Goal: Task Accomplishment & Management: Complete application form

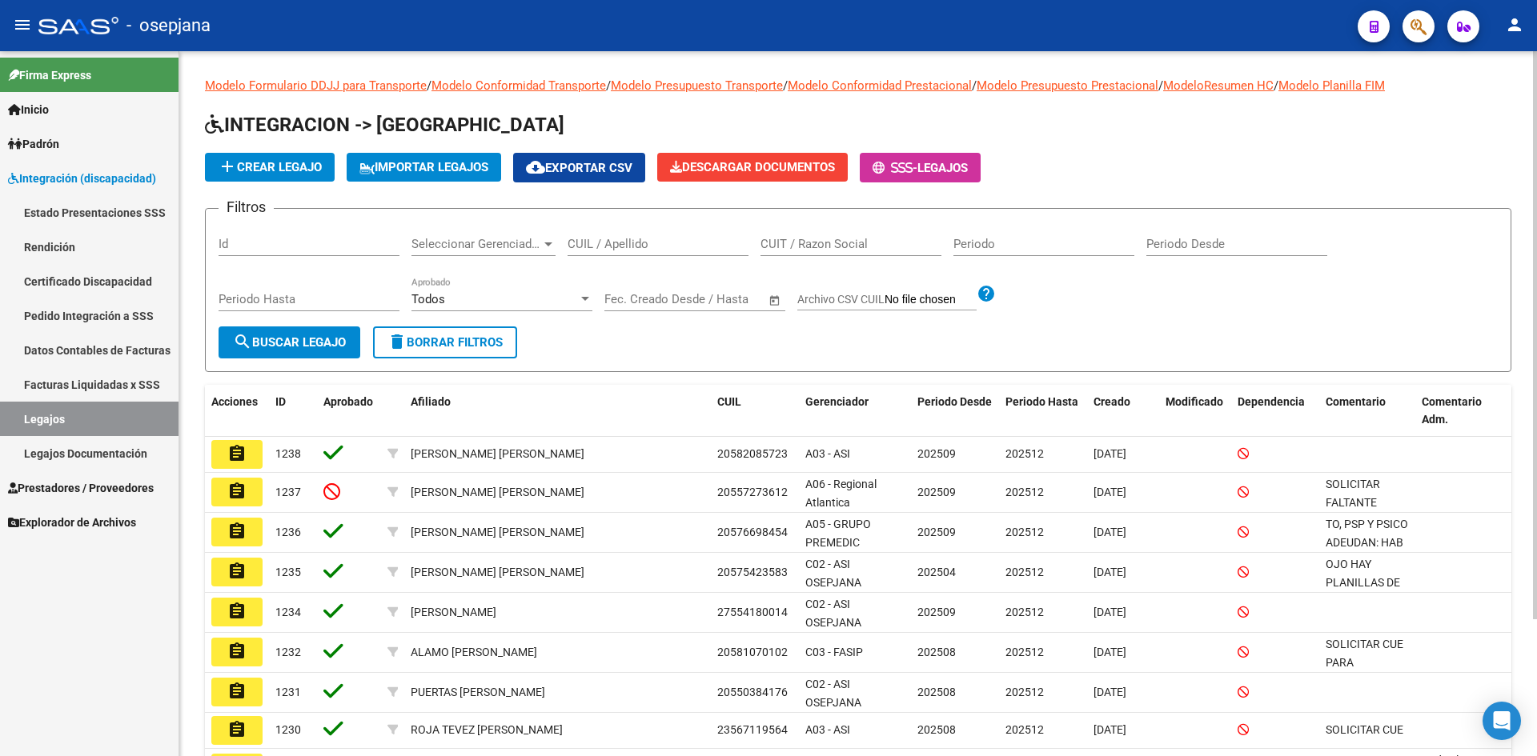
click at [647, 246] on input "CUIL / Apellido" at bounding box center [657, 244] width 181 height 14
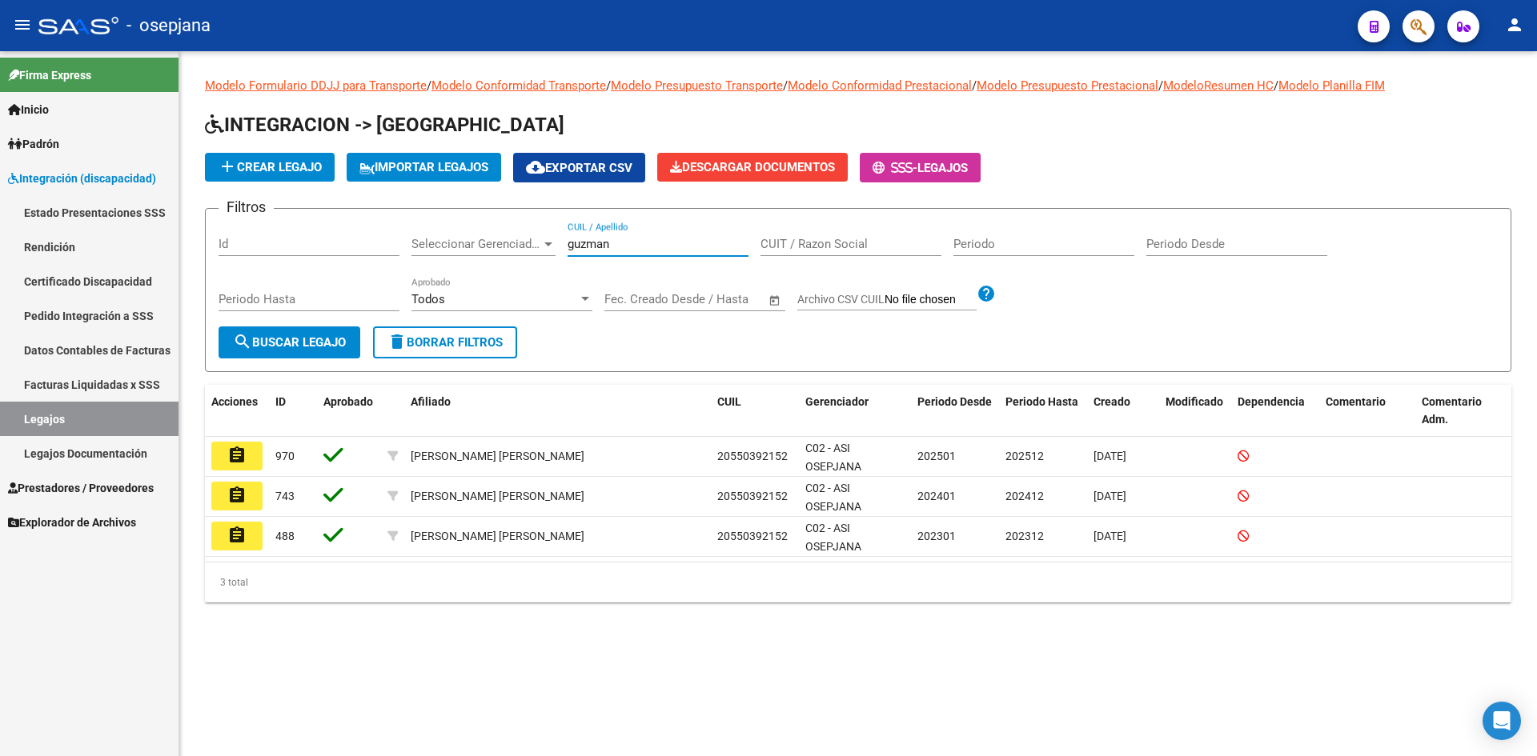
type input "guzman"
drag, startPoint x: 625, startPoint y: 248, endPoint x: 475, endPoint y: 236, distance: 150.1
click at [475, 236] on div "Filtros Id Seleccionar Gerenciador Seleccionar Gerenciador [PERSON_NAME] CUIL /…" at bounding box center [857, 274] width 1279 height 105
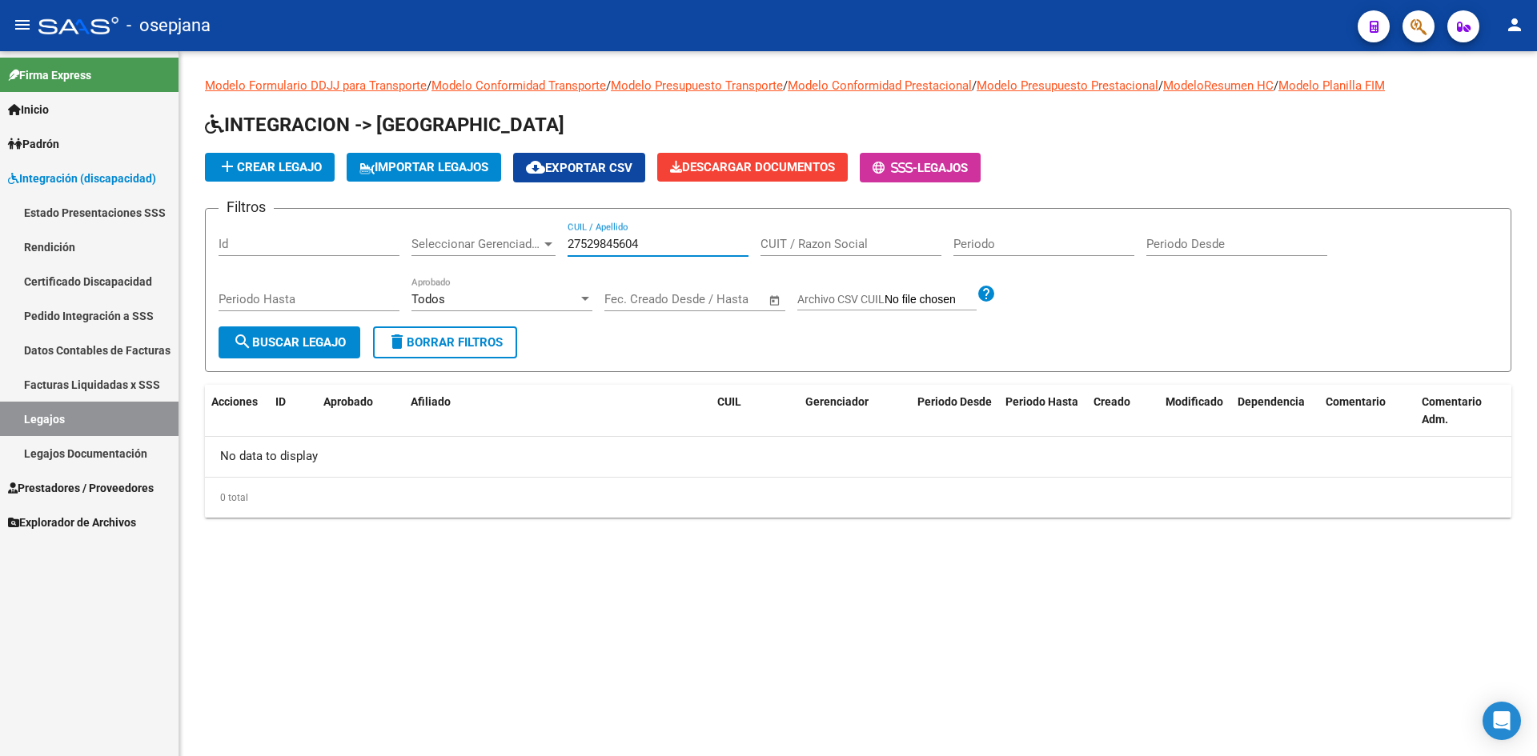
type input "27529845604"
click at [287, 165] on span "add Crear Legajo" at bounding box center [270, 167] width 104 height 14
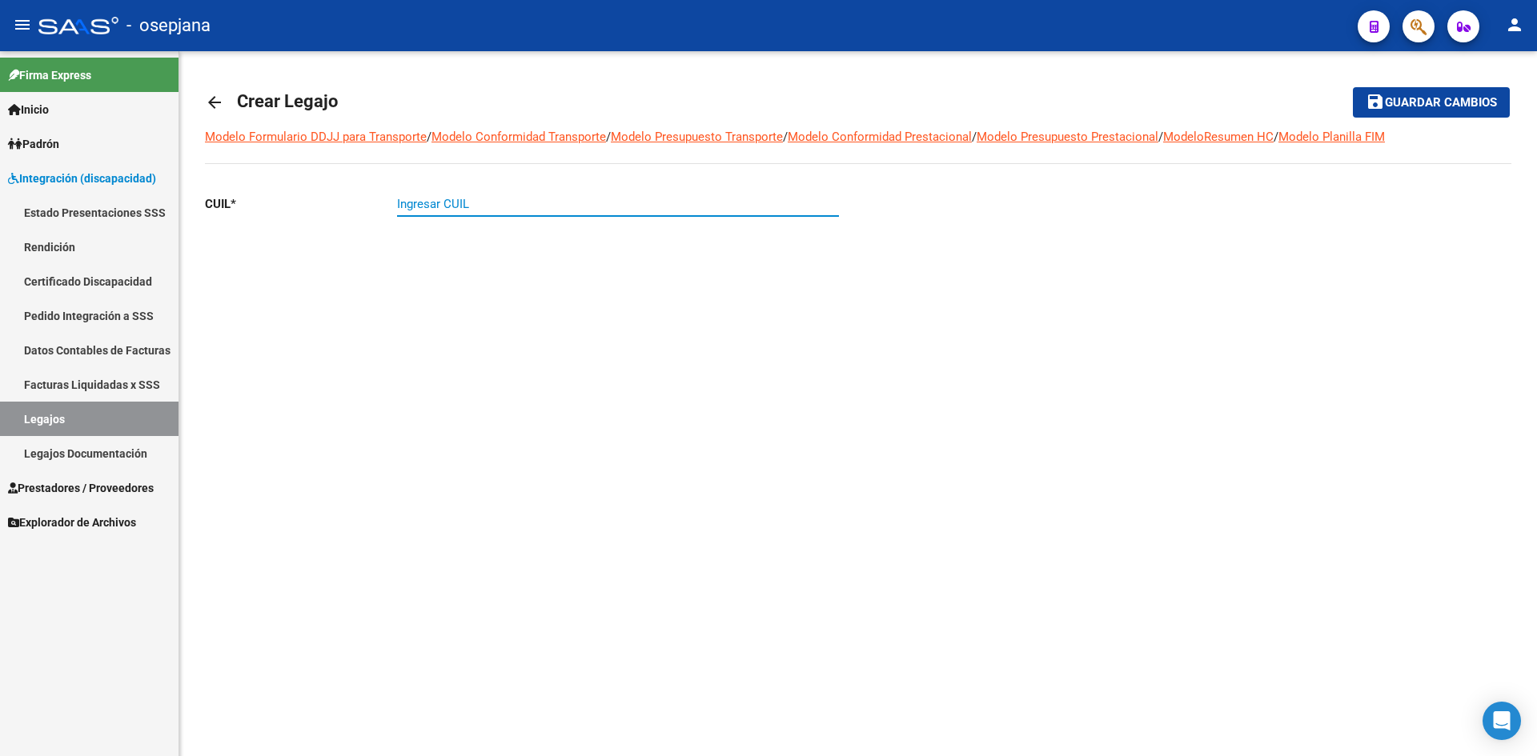
click at [496, 202] on input "Ingresar CUIL" at bounding box center [618, 204] width 442 height 14
click at [1413, 108] on span "Guardar cambios" at bounding box center [1441, 103] width 112 height 14
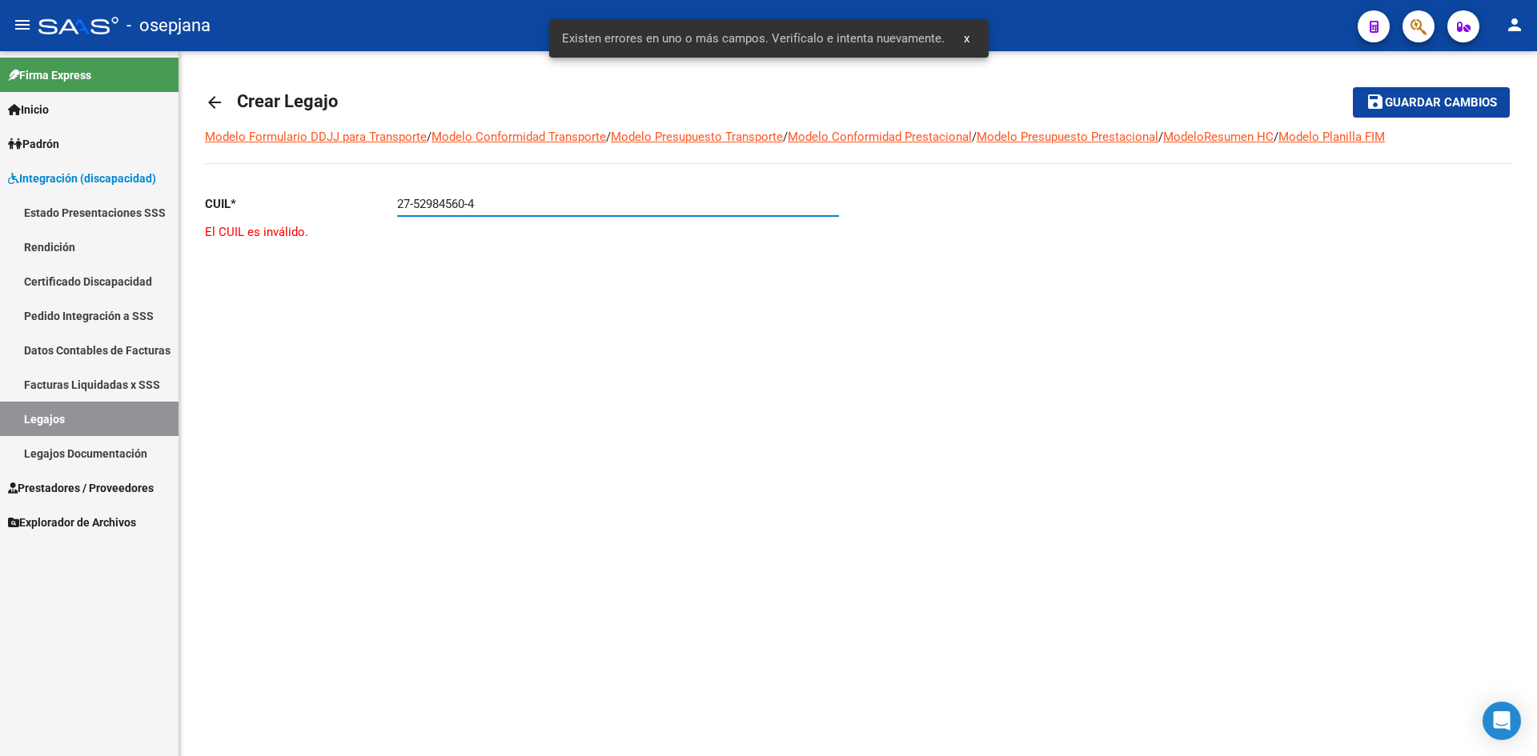
drag, startPoint x: 463, startPoint y: 209, endPoint x: 321, endPoint y: 209, distance: 142.5
click at [321, 209] on app-form-text-field "CUIL * 27-52984560-4 Ingresar CUIL" at bounding box center [522, 204] width 634 height 14
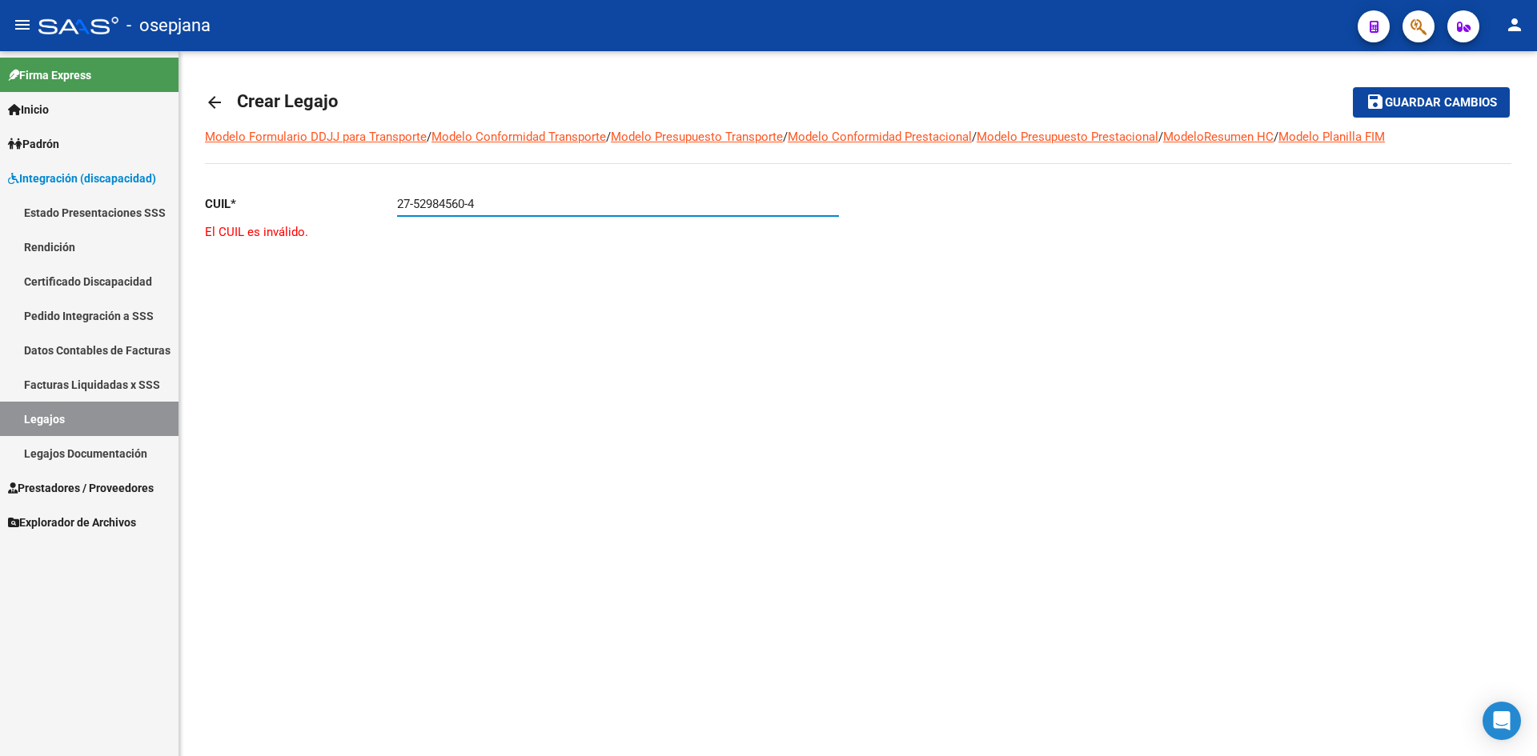
click at [1433, 93] on button "save Guardar cambios" at bounding box center [1431, 102] width 157 height 30
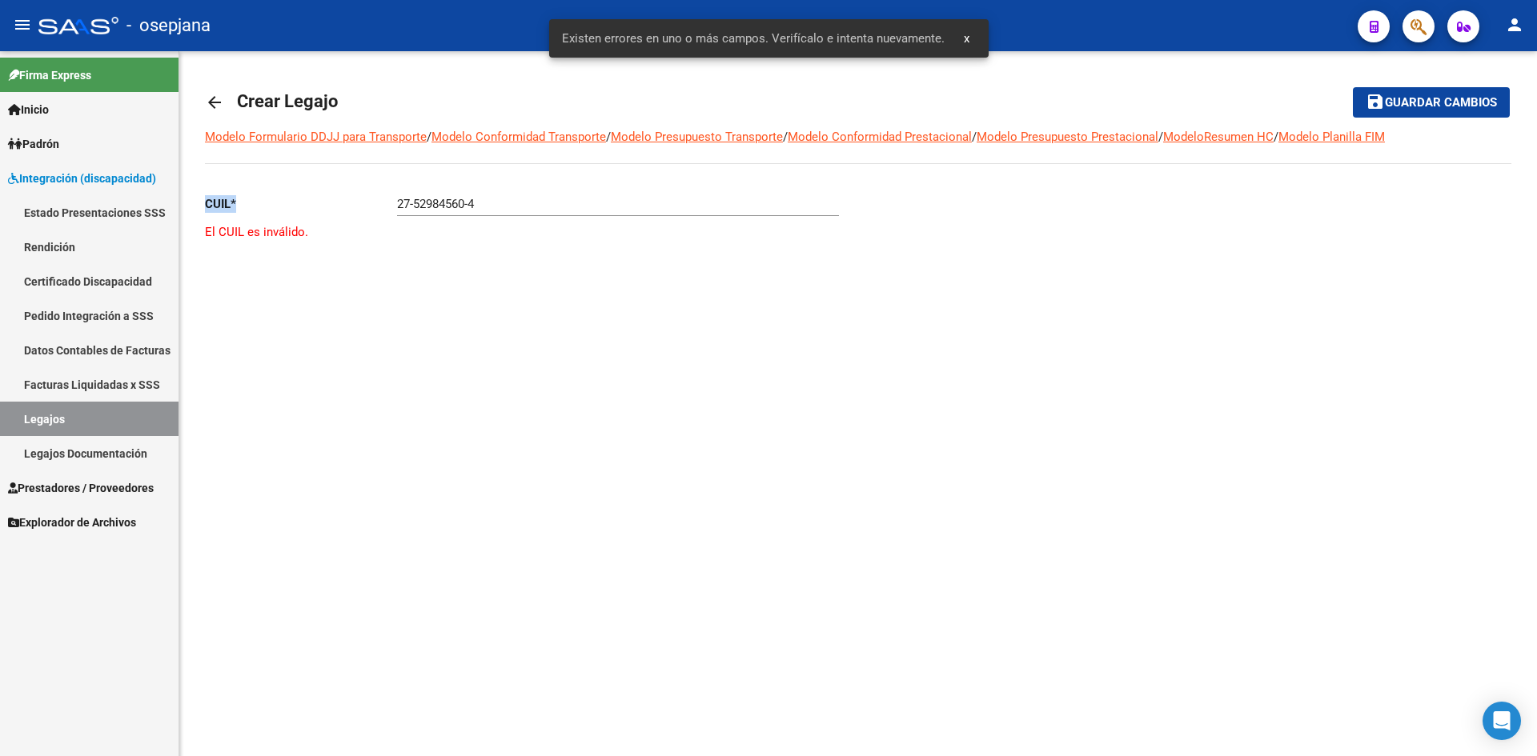
drag, startPoint x: 529, startPoint y: 194, endPoint x: 338, endPoint y: 194, distance: 191.3
click at [338, 194] on div "CUIL * 27-52984560-4 Ingresar CUIL El CUIL es inválido." at bounding box center [525, 247] width 640 height 130
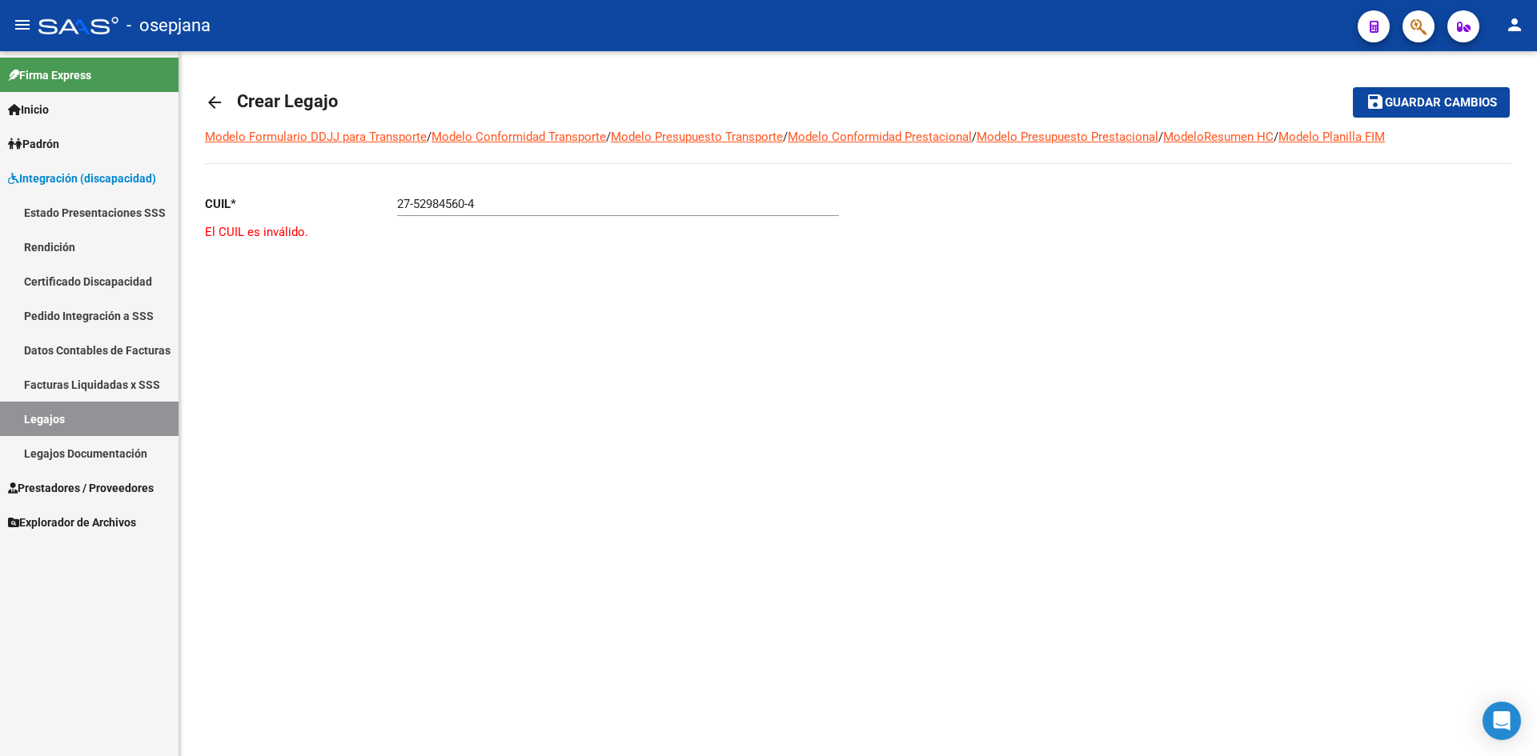
click at [513, 198] on input "27-52984560-4" at bounding box center [618, 204] width 442 height 14
type input "27-52984560-5"
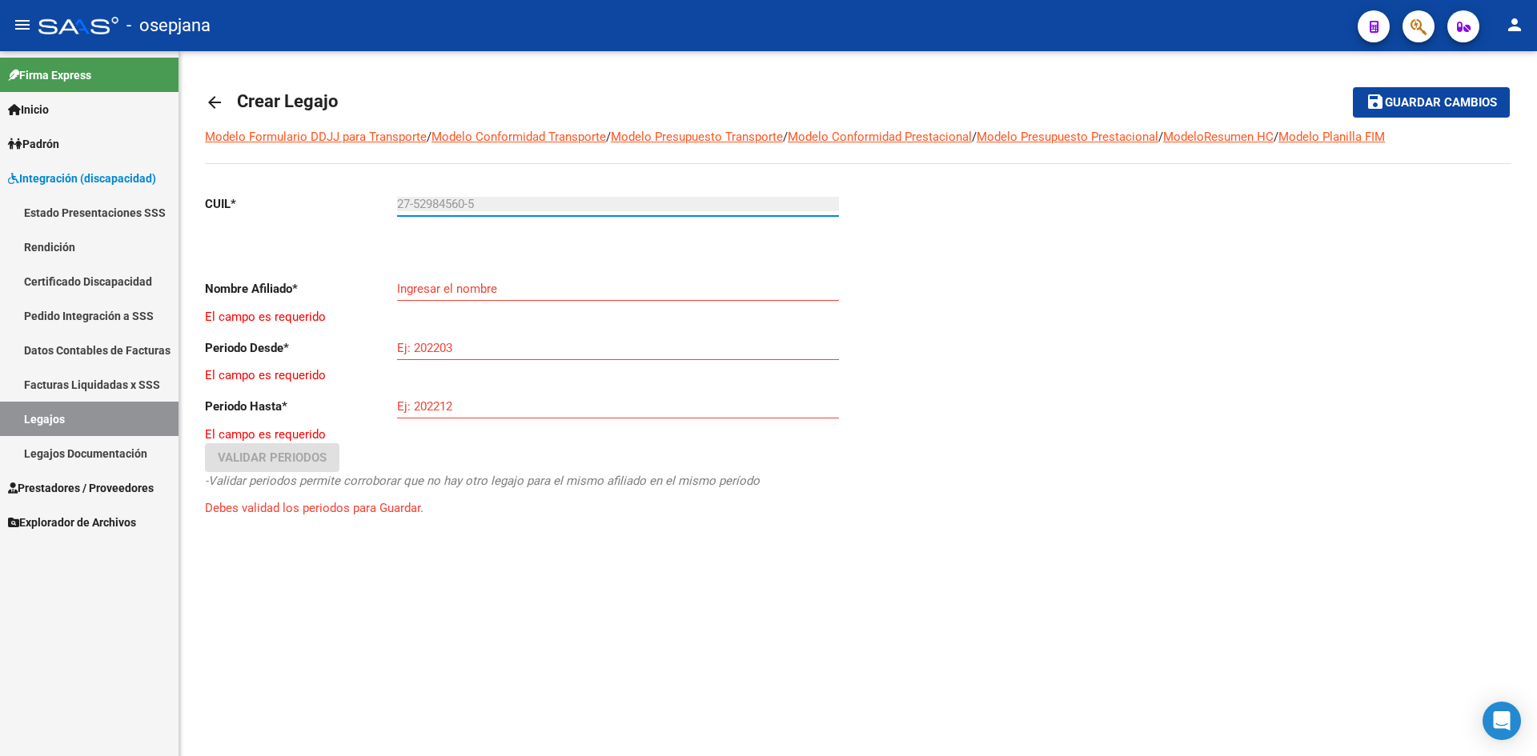
type input "[PERSON_NAME] [PERSON_NAME][MEDICAL_DATA]"
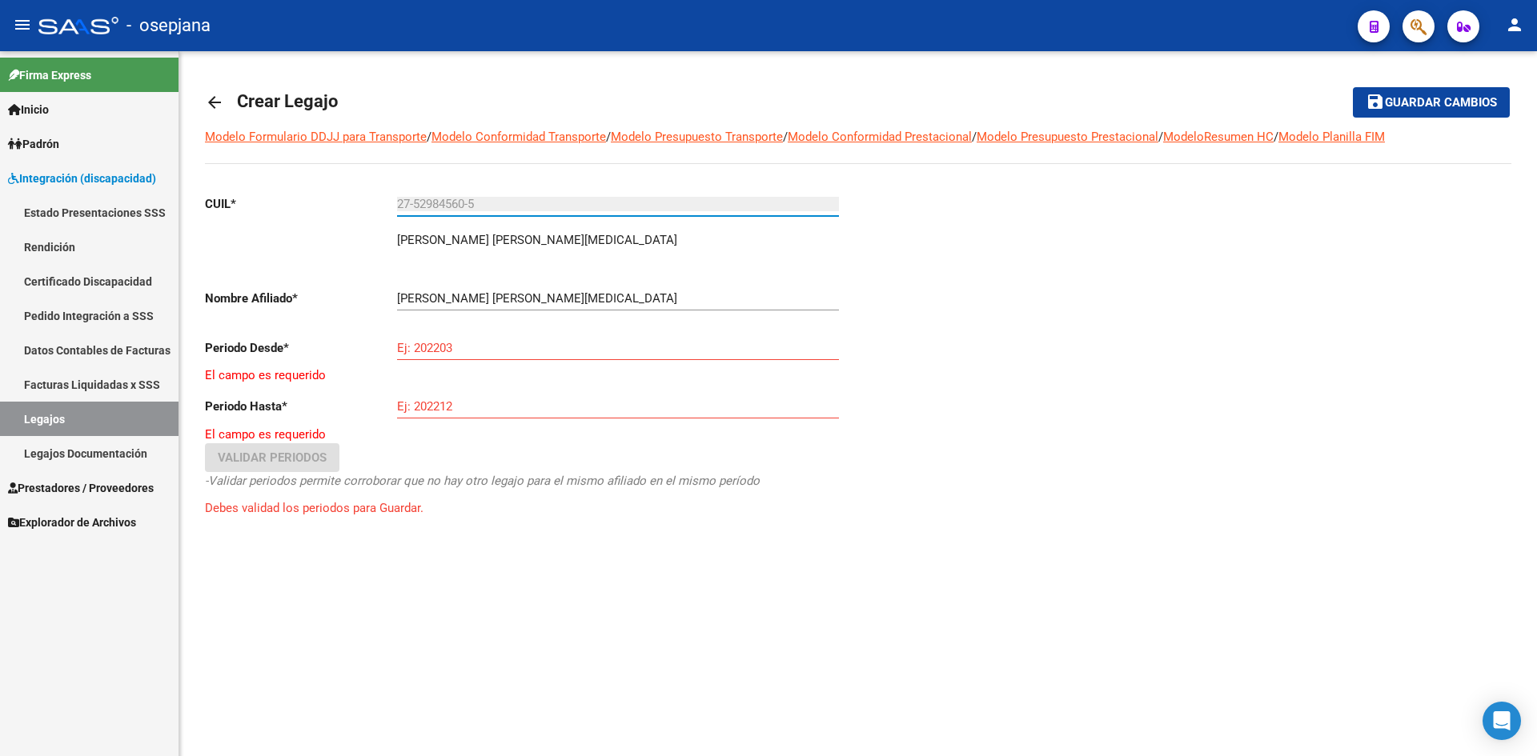
type input "27-52984560-5"
click at [460, 349] on input "Ej: 202203" at bounding box center [618, 348] width 442 height 14
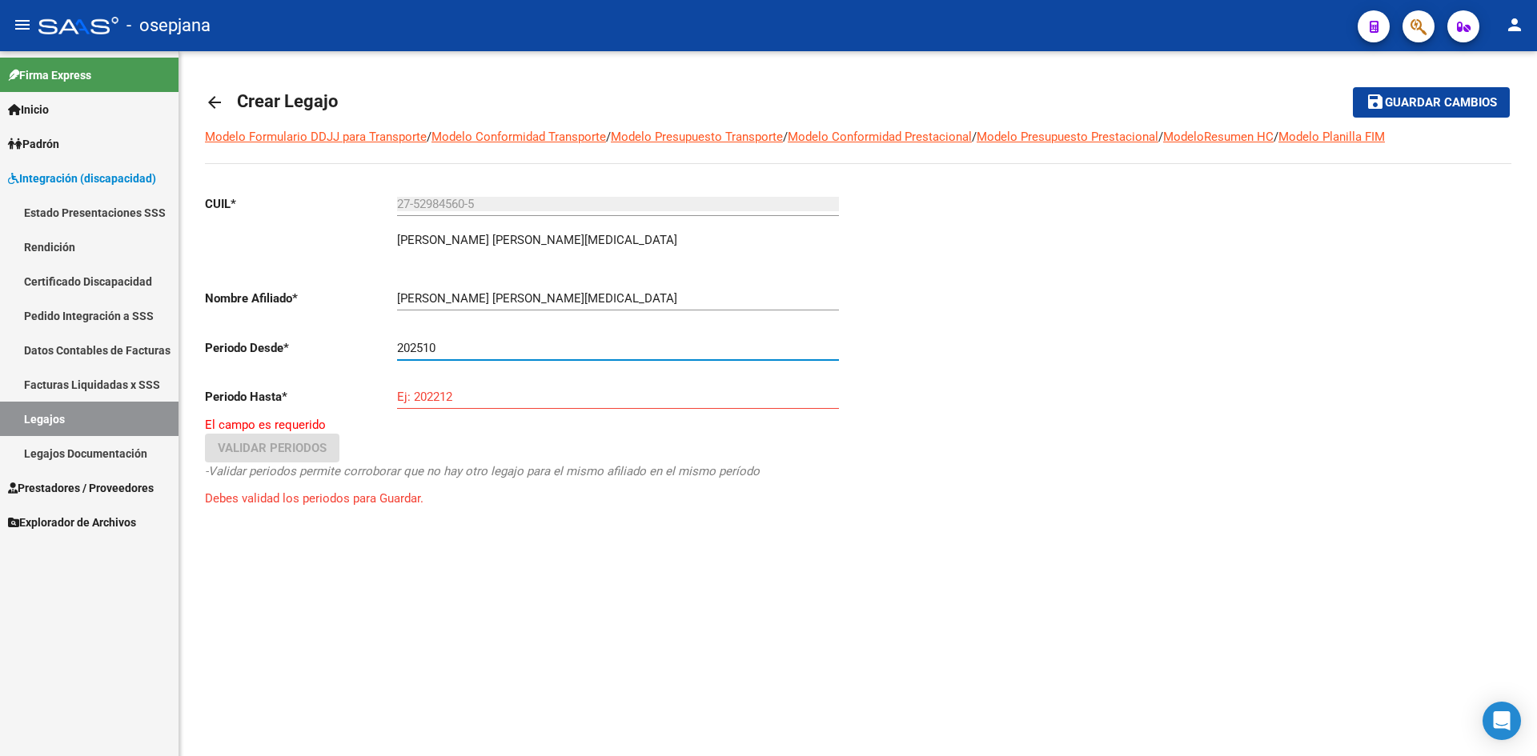
type input "202510"
click at [475, 393] on input "Ej: 202212" at bounding box center [618, 397] width 442 height 14
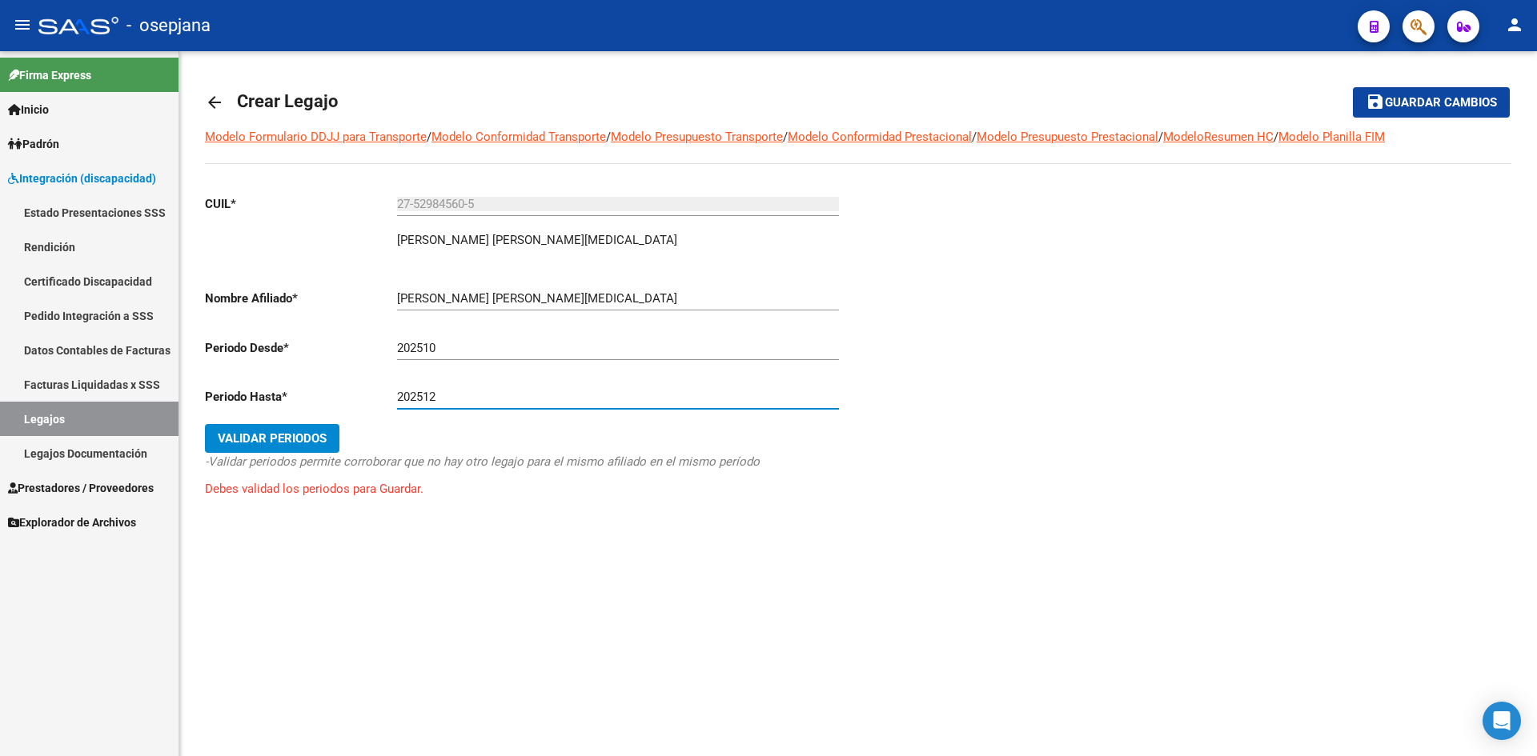
type input "202512"
click at [291, 433] on span "Validar Periodos" at bounding box center [272, 438] width 109 height 14
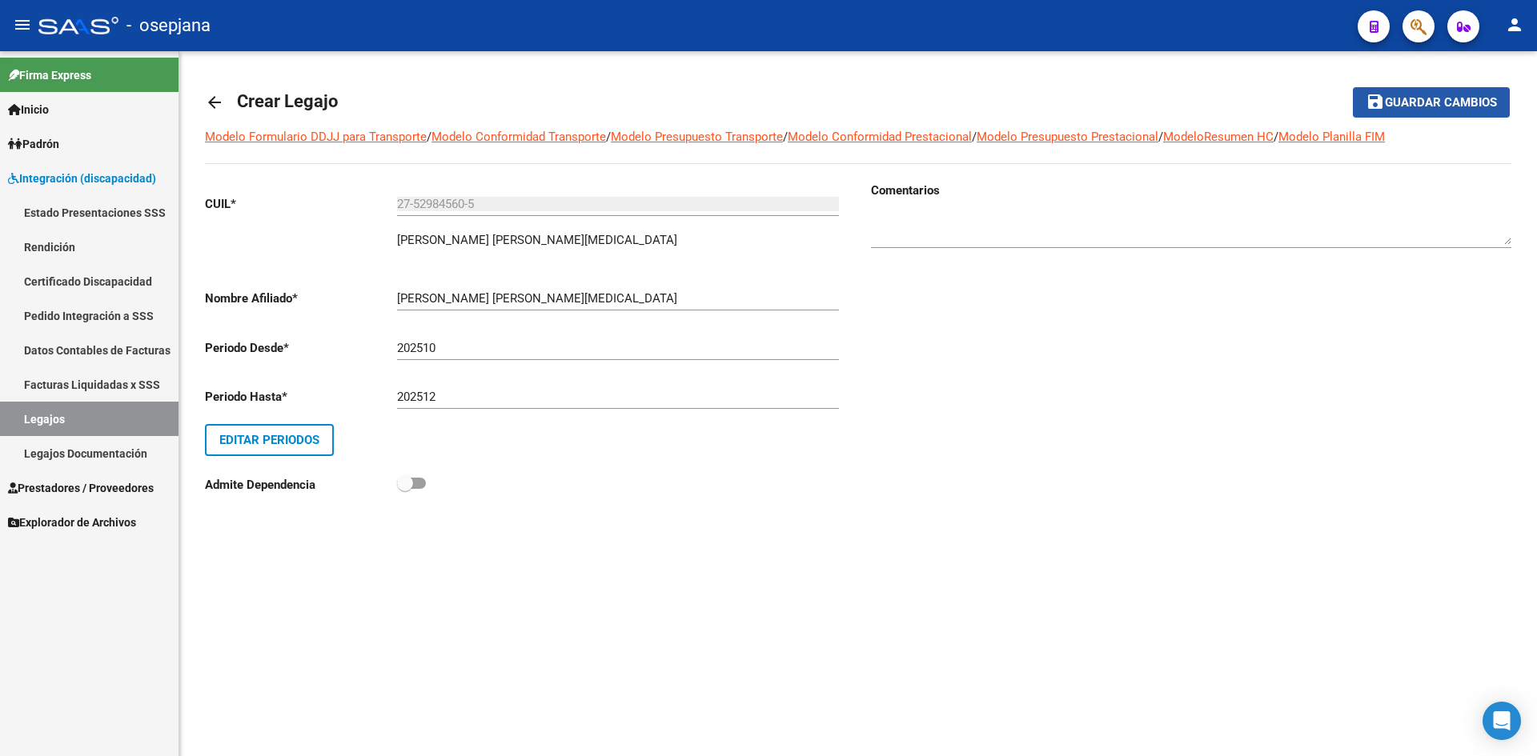
click at [1385, 96] on span "Guardar cambios" at bounding box center [1441, 103] width 112 height 14
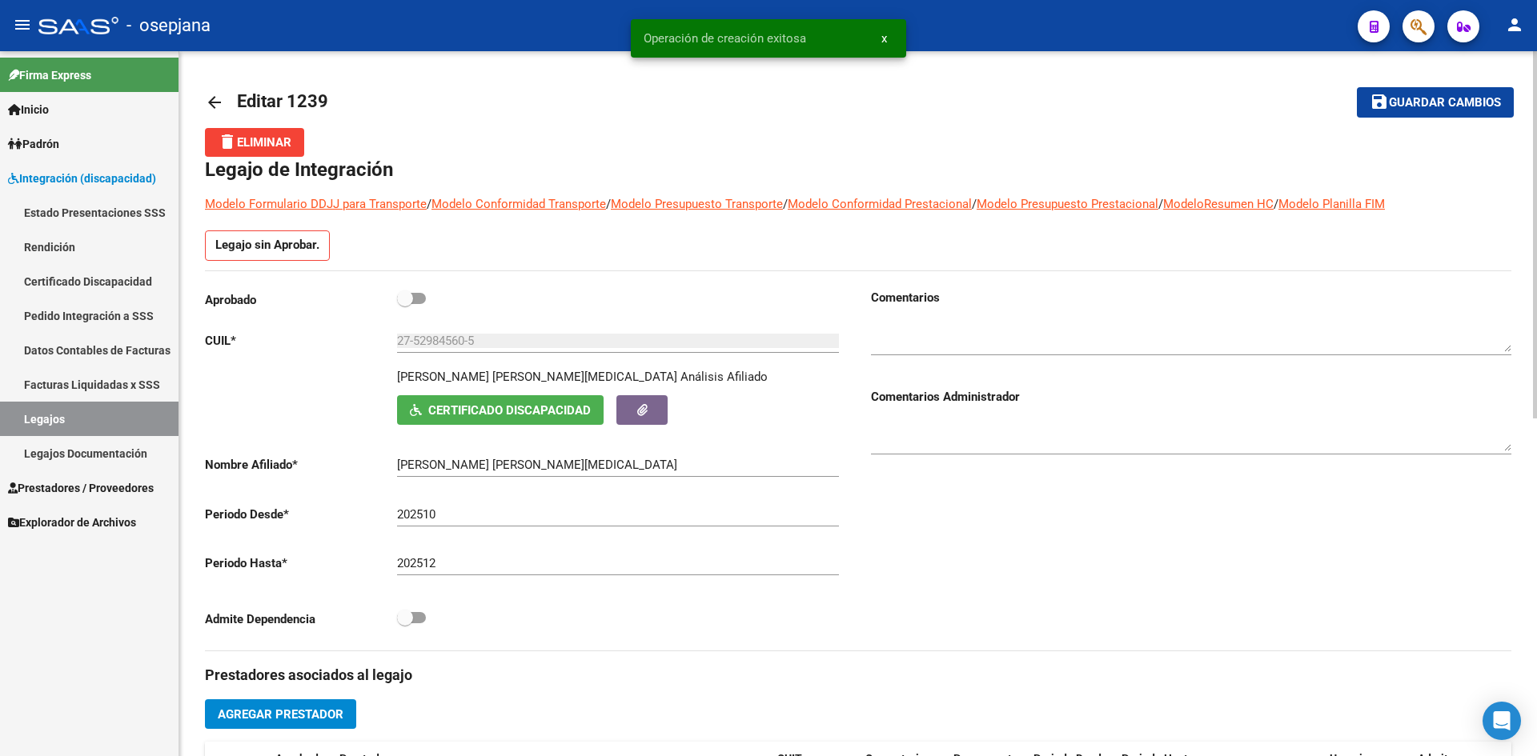
scroll to position [320, 0]
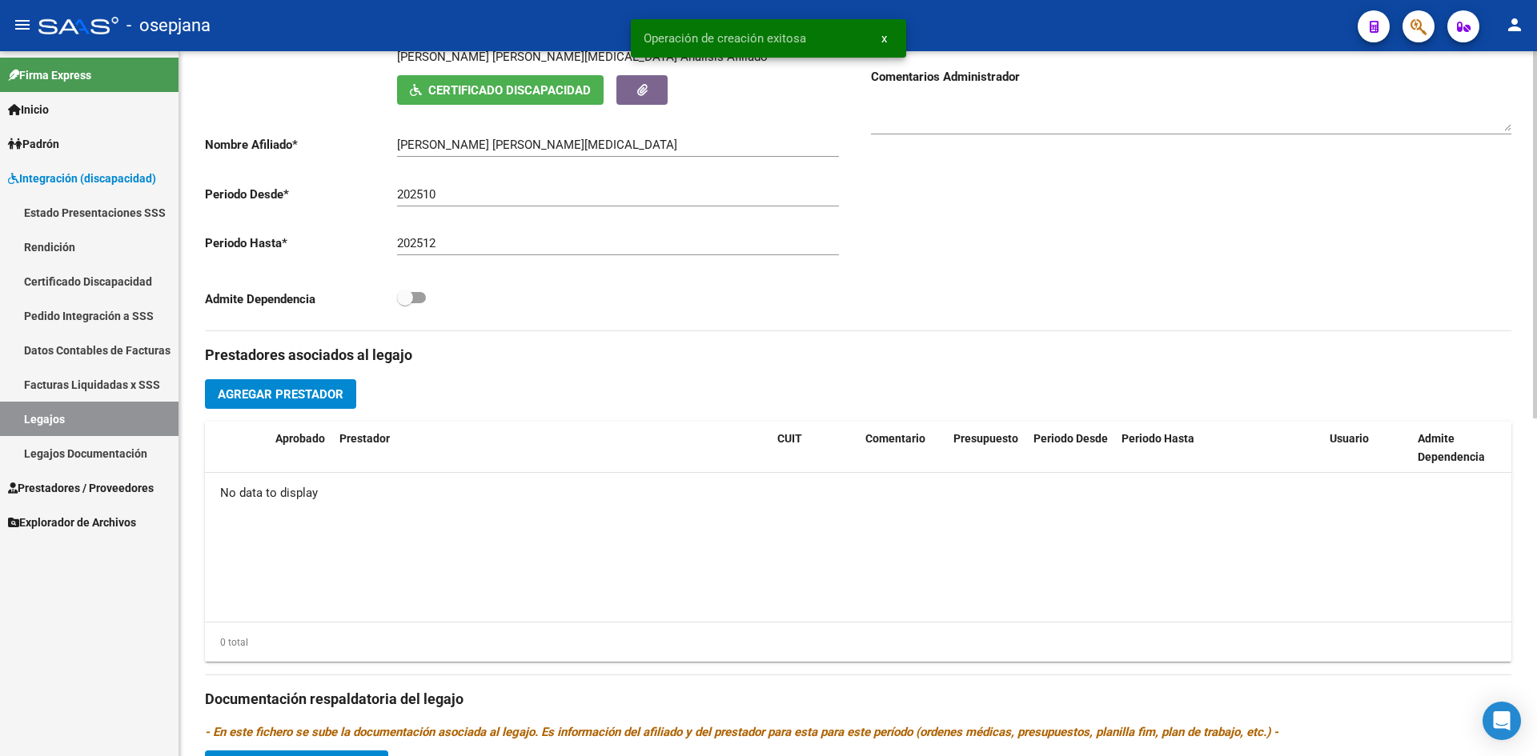
click at [317, 397] on span "Agregar Prestador" at bounding box center [281, 394] width 126 height 14
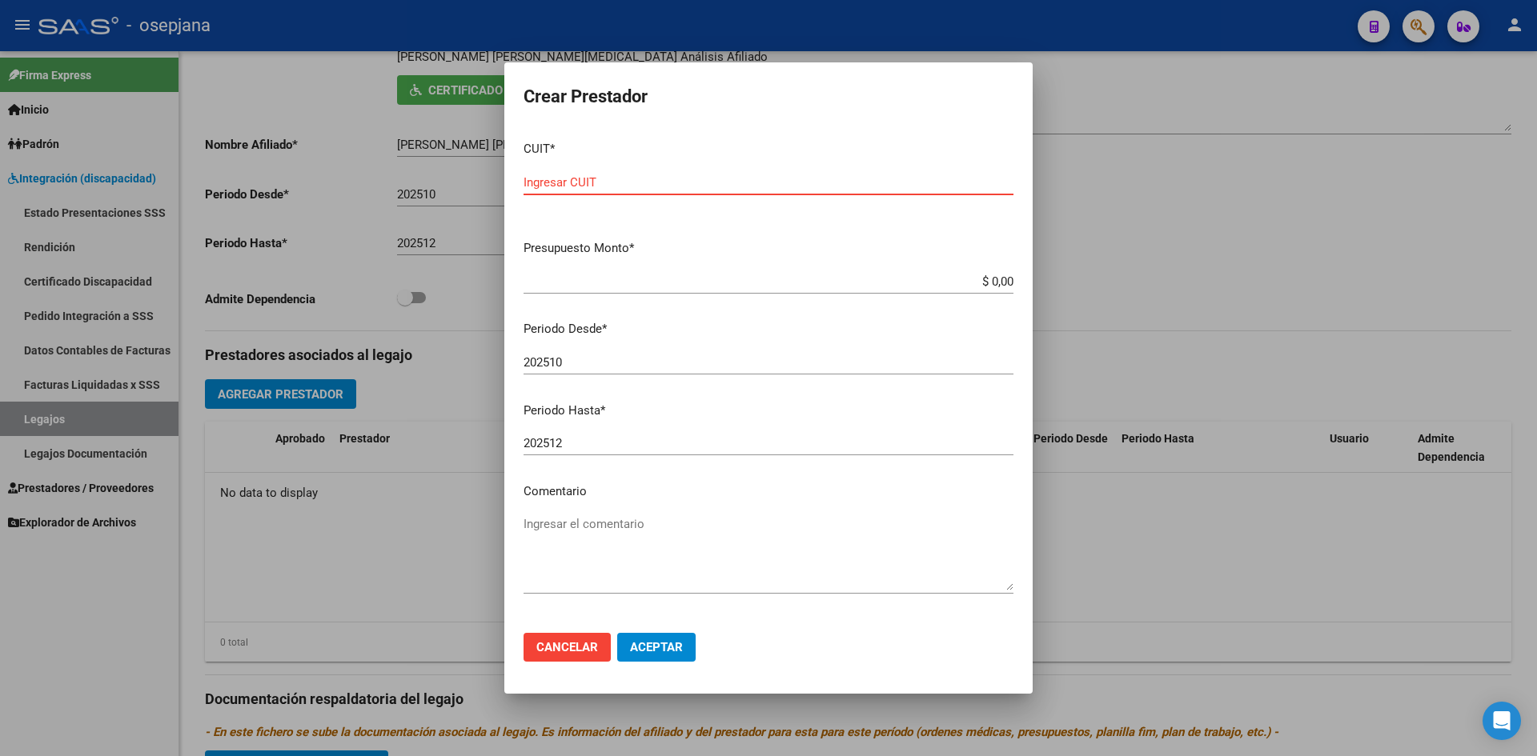
click at [569, 651] on span "Cancelar" at bounding box center [567, 647] width 62 height 14
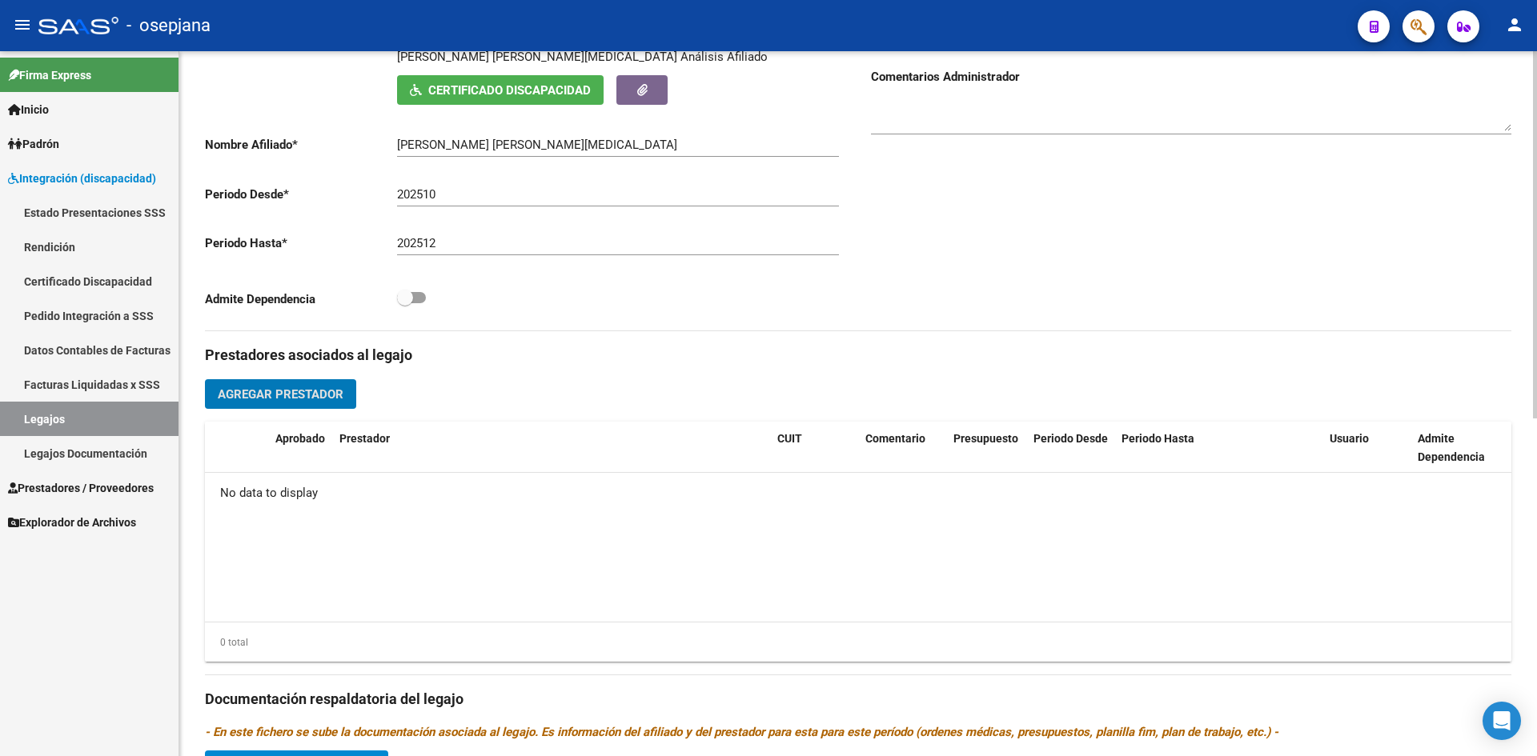
scroll to position [648, 0]
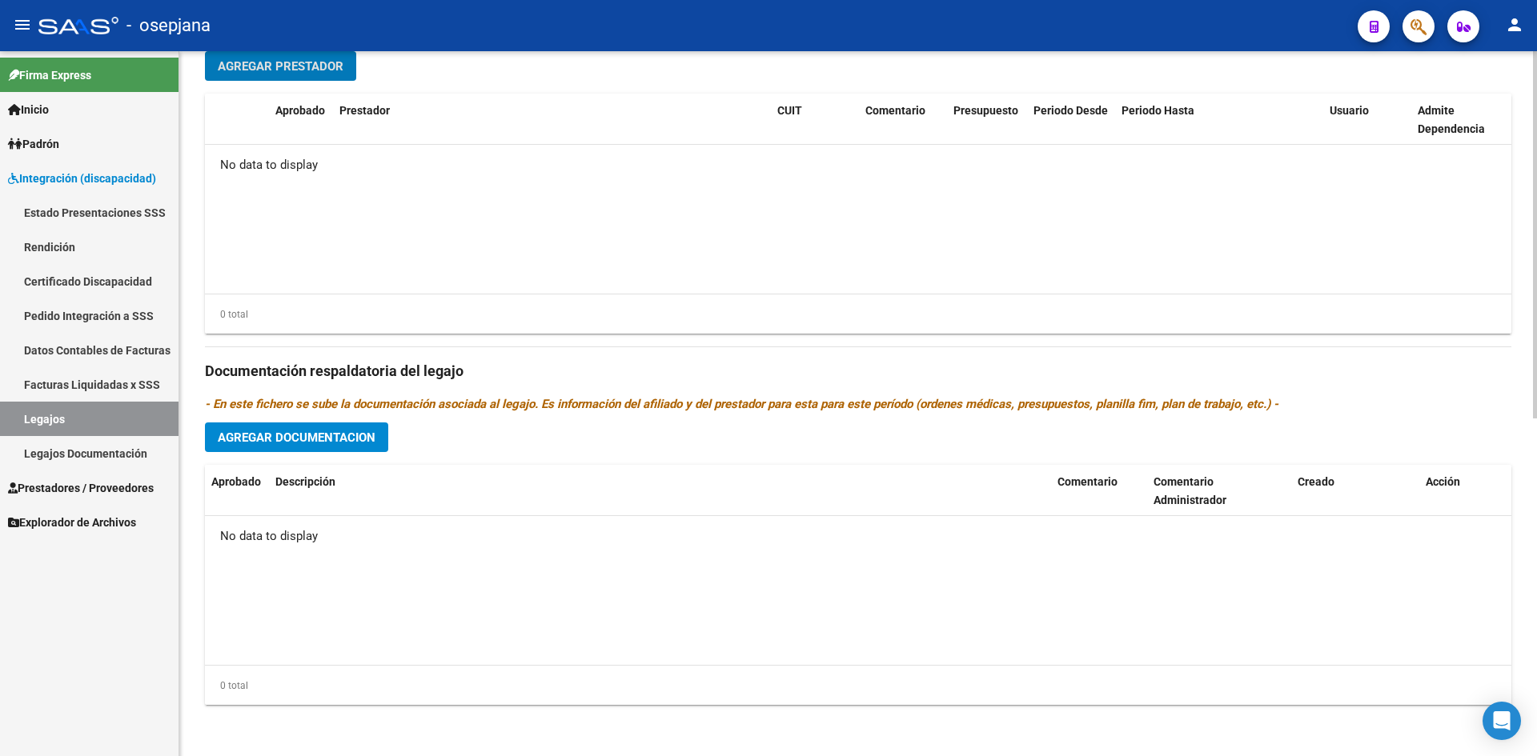
click at [321, 428] on button "Agregar Documentacion" at bounding box center [296, 438] width 183 height 30
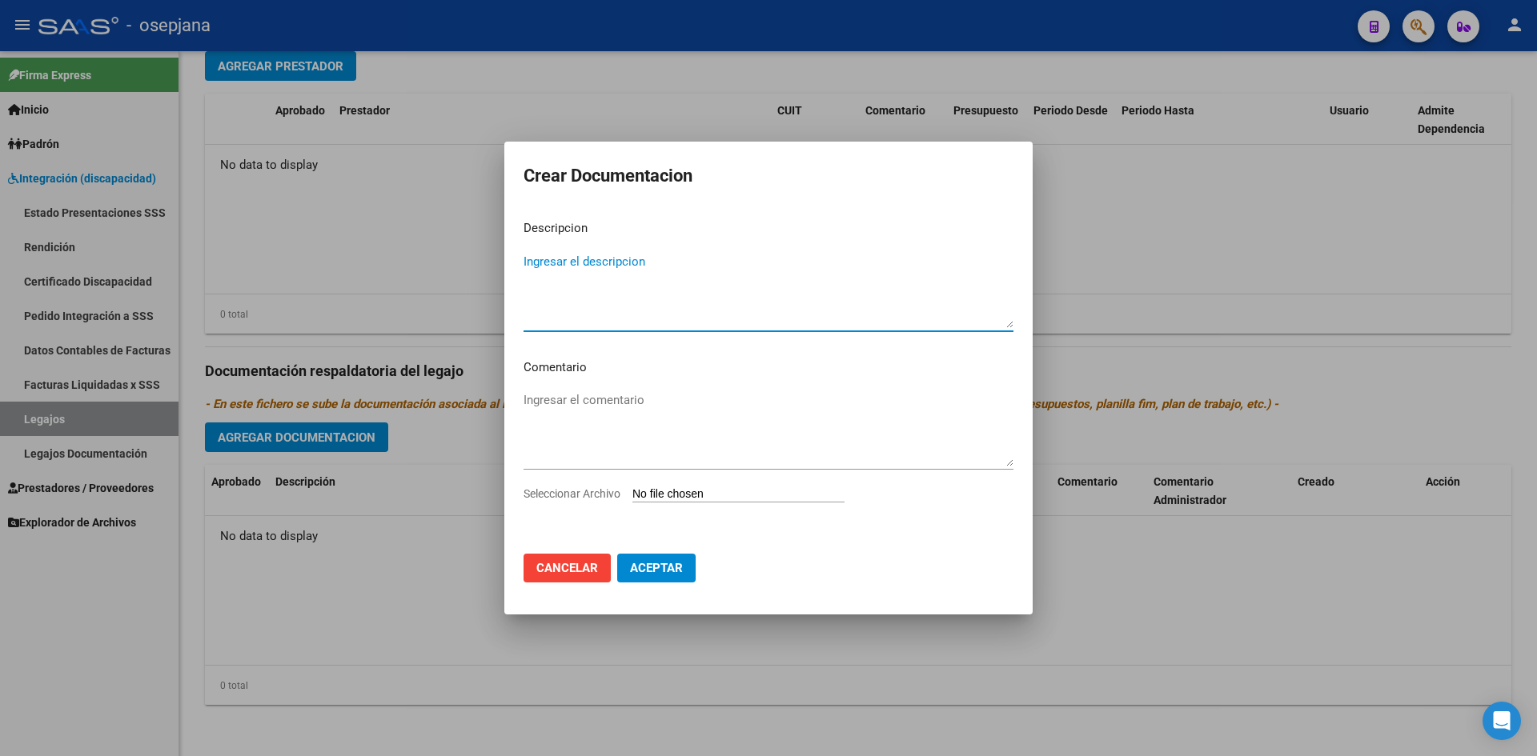
click at [720, 498] on input "Seleccionar Archivo" at bounding box center [738, 494] width 212 height 15
type input "C:\fakepath\[PERSON_NAME].pdf"
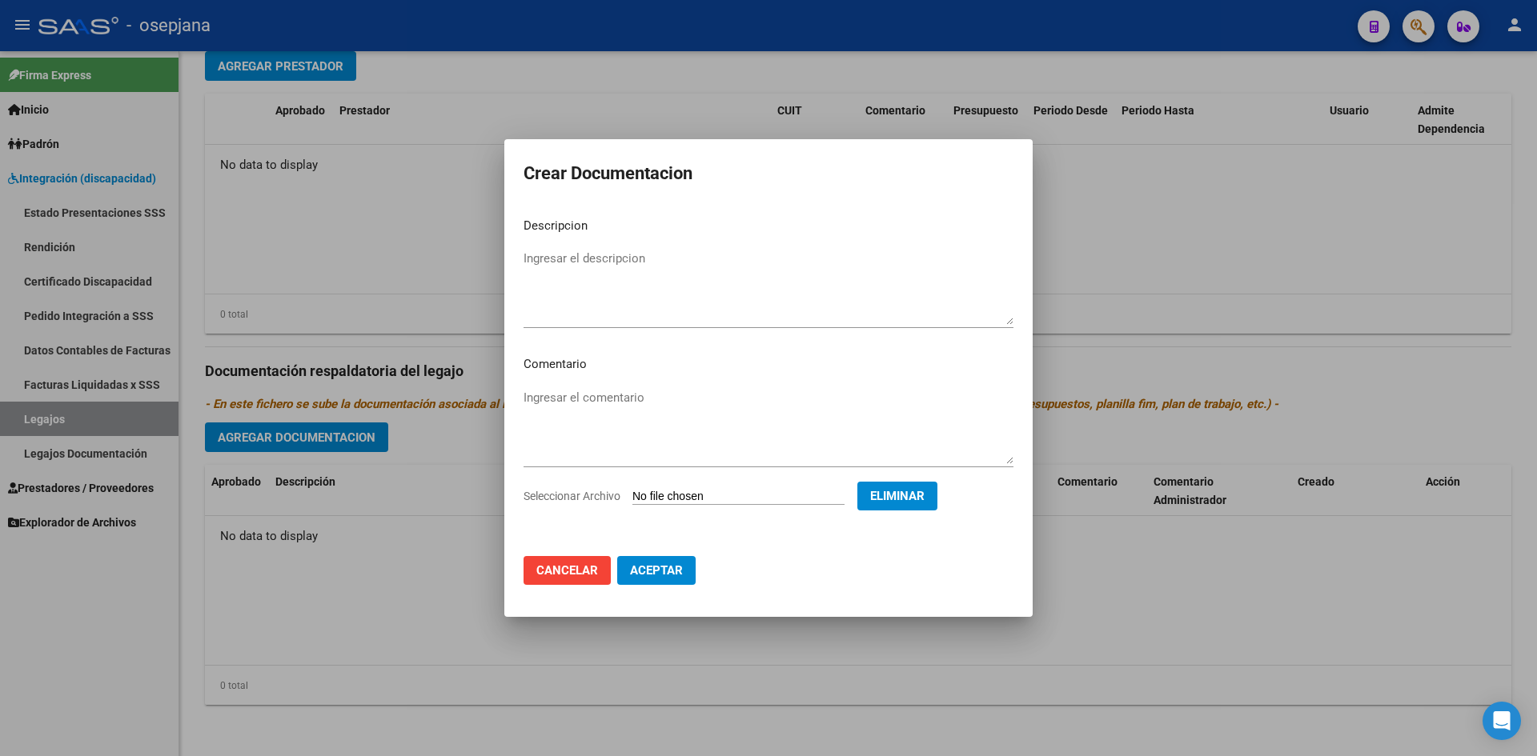
click at [564, 269] on textarea "Ingresar el descripcion" at bounding box center [768, 287] width 490 height 75
type textarea "Psicología - Documentacion"
click at [661, 571] on span "Aceptar" at bounding box center [656, 570] width 53 height 14
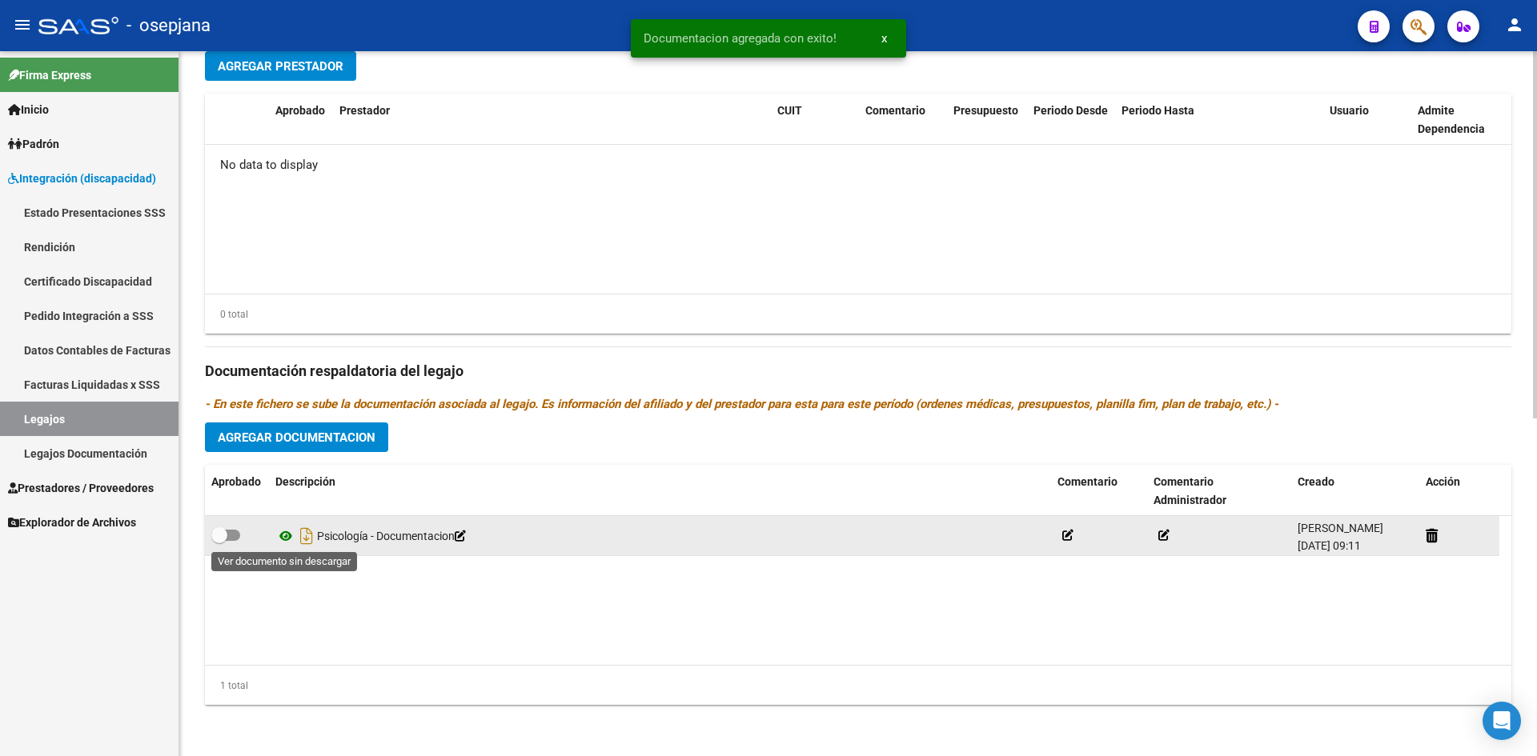
click at [288, 534] on icon at bounding box center [285, 536] width 21 height 19
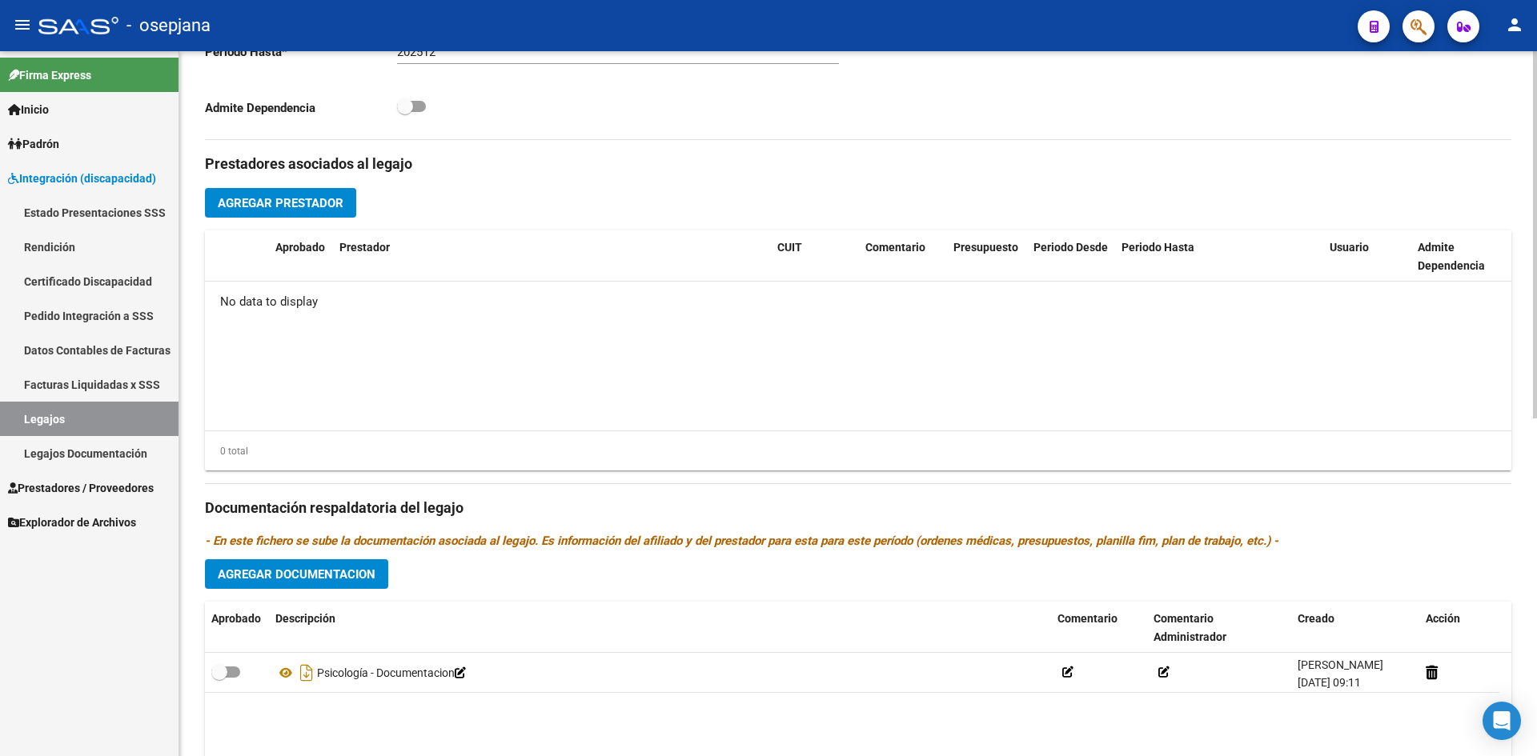
scroll to position [248, 0]
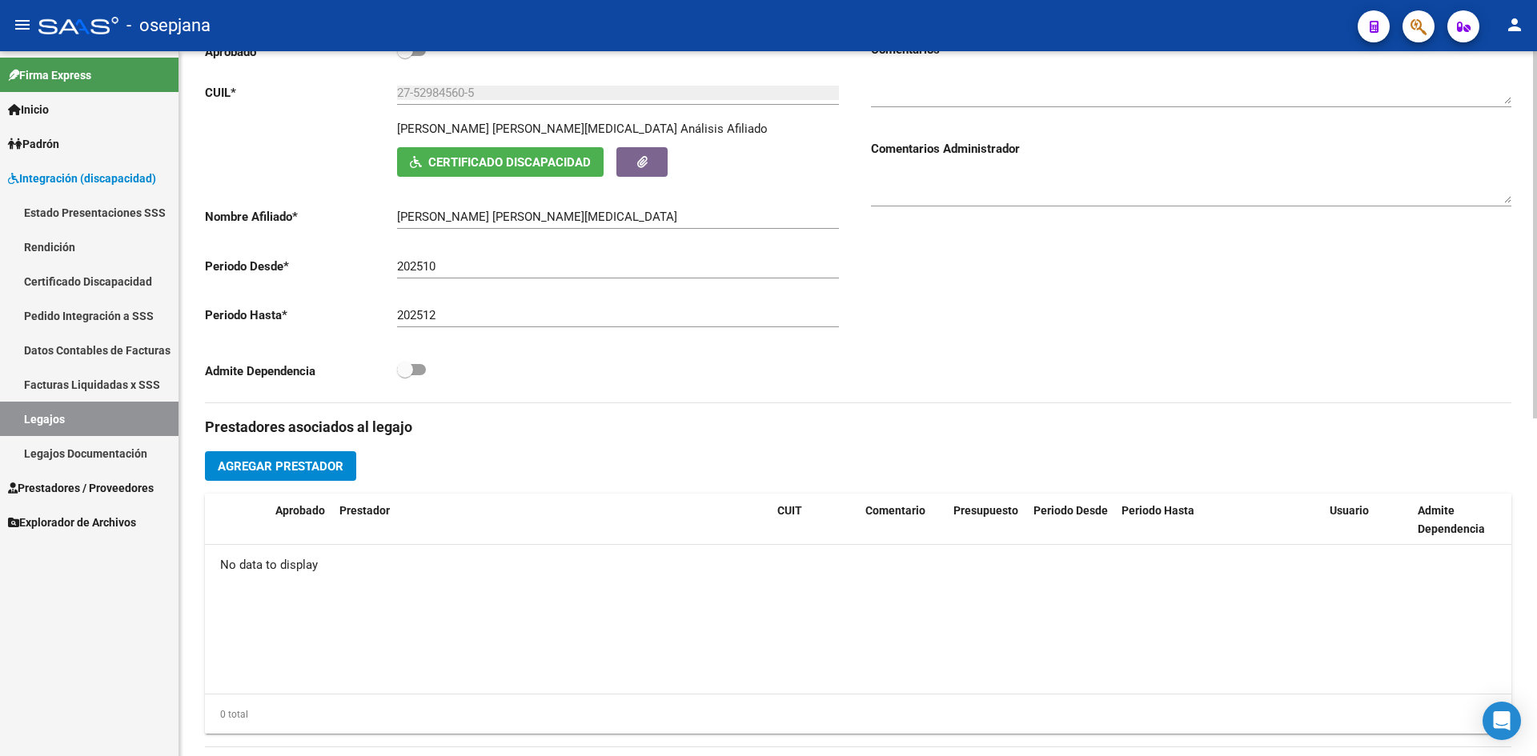
click at [277, 476] on button "Agregar Prestador" at bounding box center [280, 466] width 151 height 30
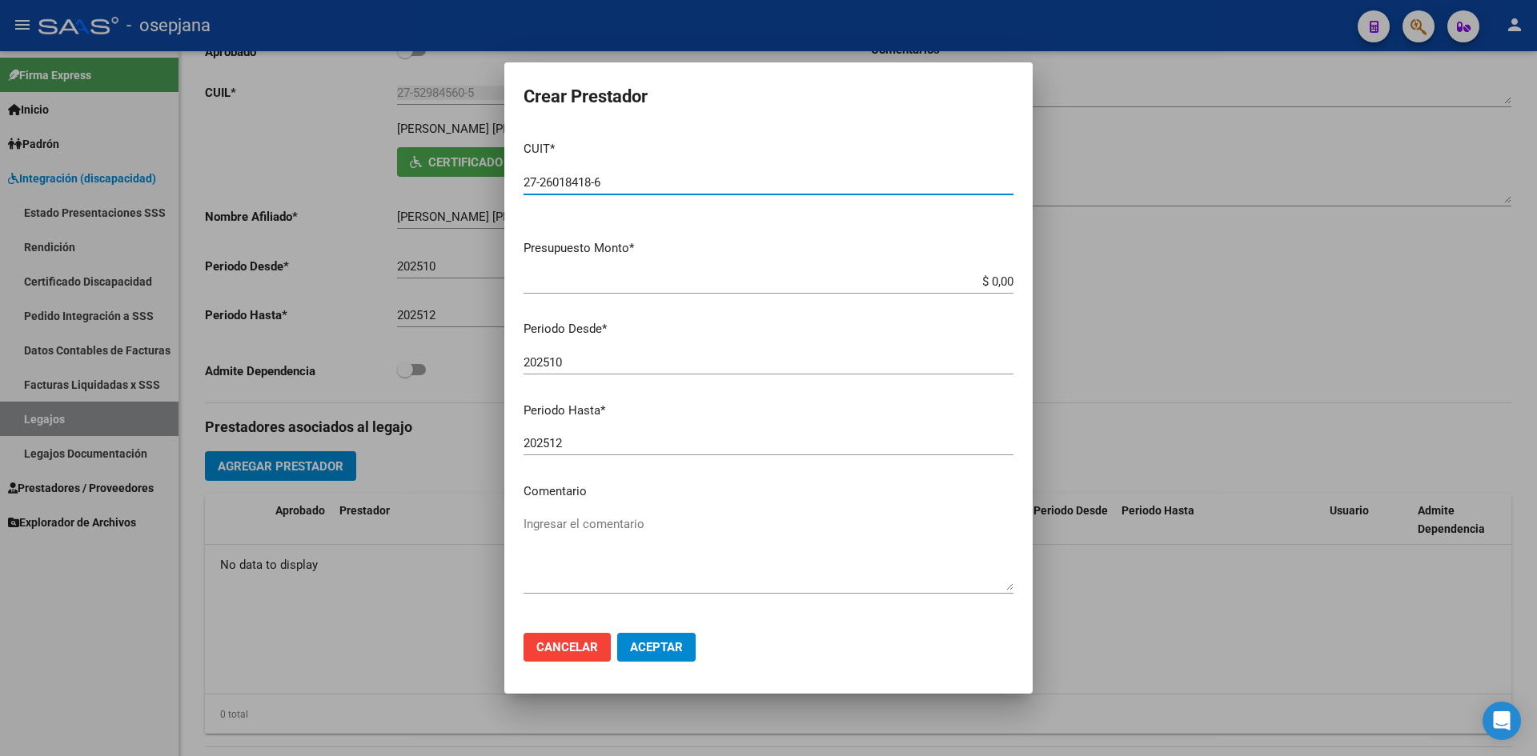
type input "27-26018418-6"
drag, startPoint x: 949, startPoint y: 279, endPoint x: 1143, endPoint y: 302, distance: 195.0
click at [1143, 302] on div "Crear Prestador CUIT * 27-26018418-6 Ingresar CUIT ARCA [PERSON_NAME] Presupues…" at bounding box center [768, 378] width 1537 height 756
type input "$ 98.964,88"
click at [663, 651] on span "Aceptar" at bounding box center [656, 647] width 53 height 14
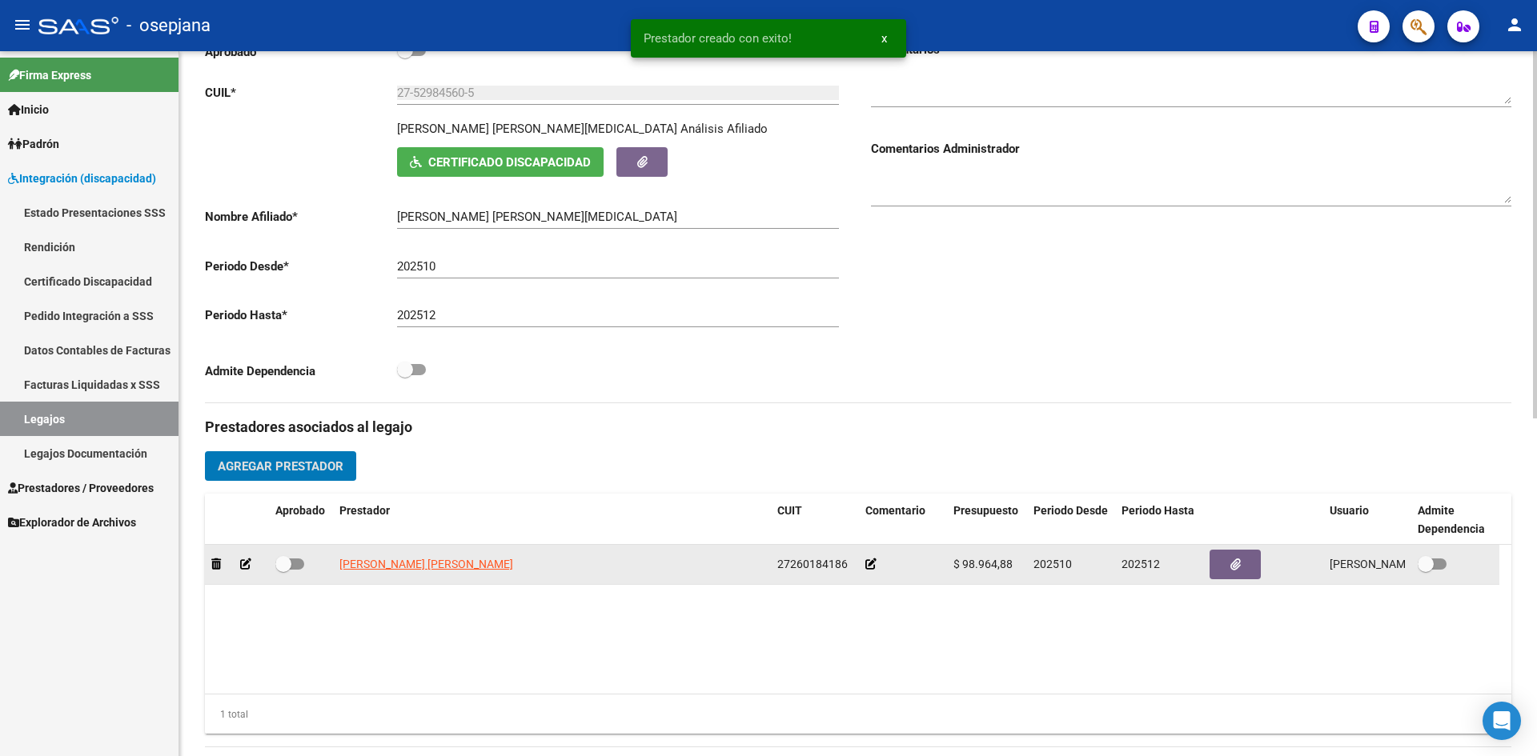
click at [295, 563] on span at bounding box center [289, 564] width 29 height 11
click at [283, 570] on input "checkbox" at bounding box center [283, 570] width 1 height 1
checkbox input "true"
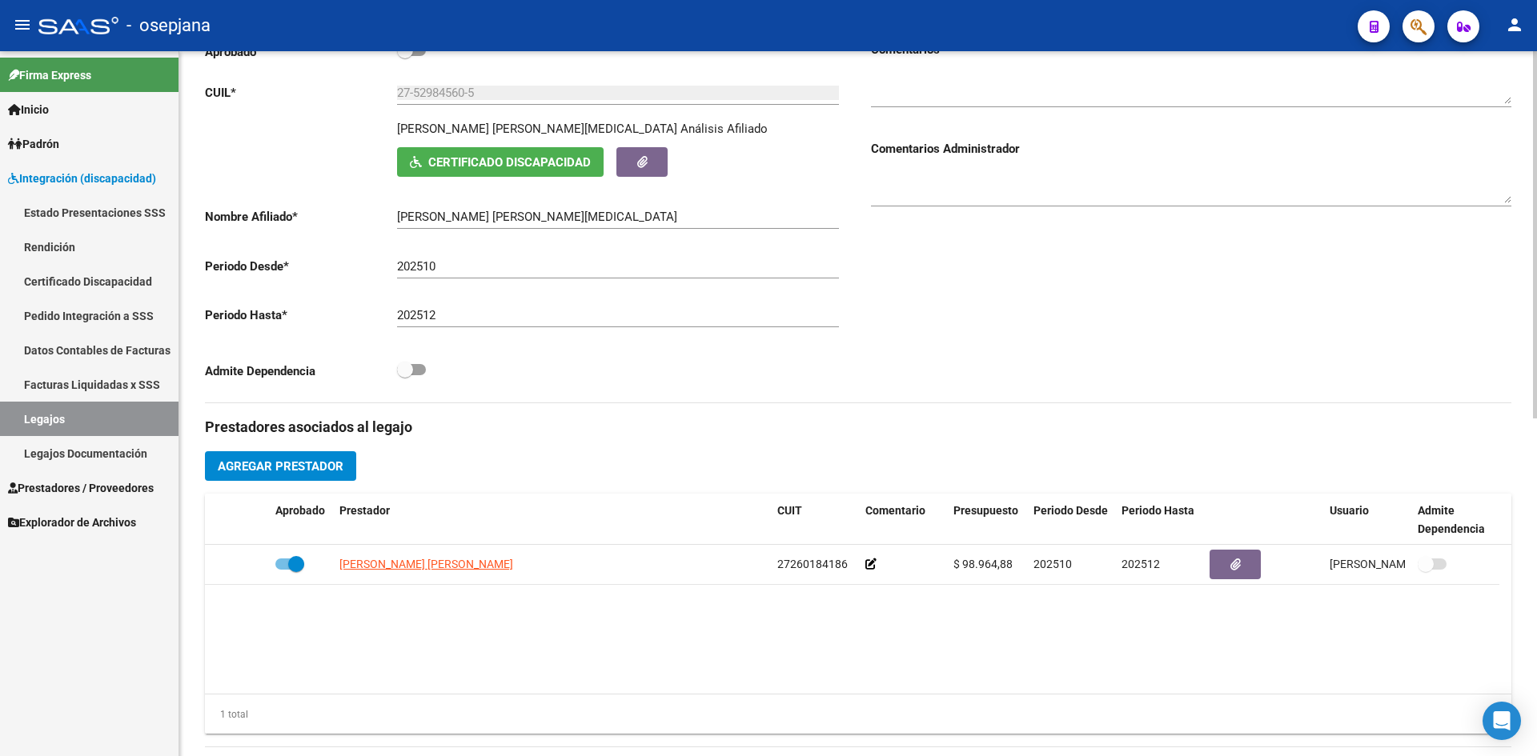
scroll to position [0, 0]
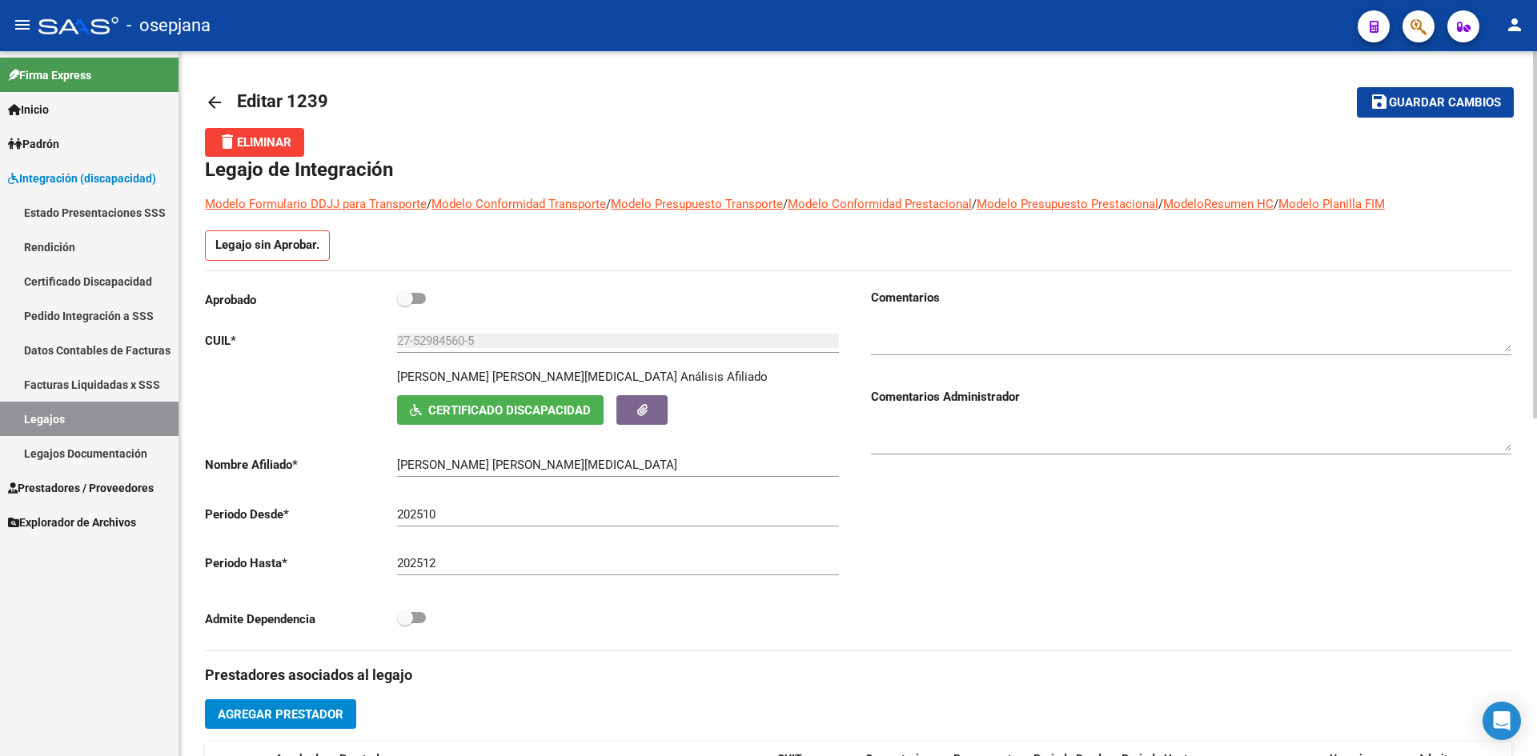
click at [1480, 97] on span "Guardar cambios" at bounding box center [1445, 103] width 112 height 14
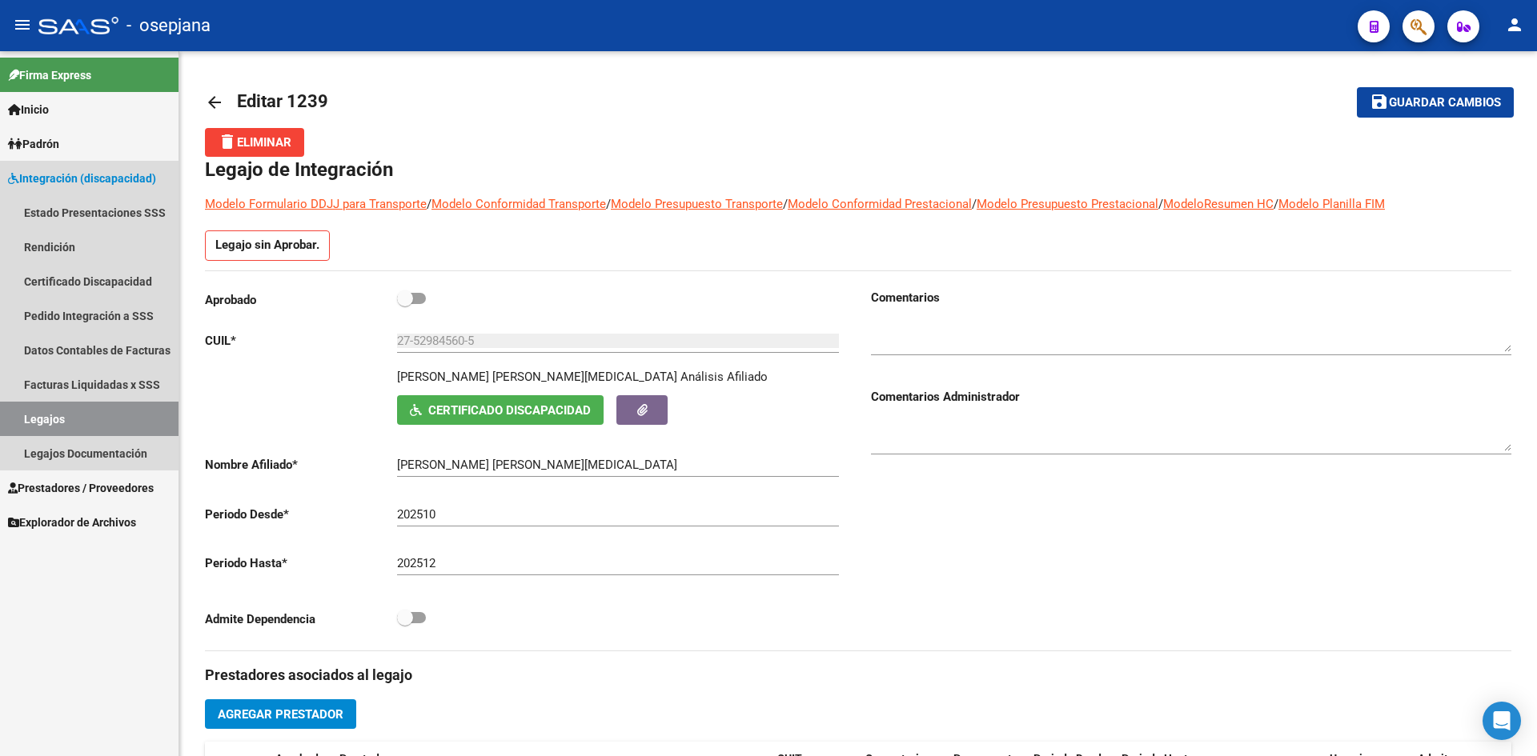
click at [66, 414] on link "Legajos" at bounding box center [89, 419] width 178 height 34
